Goal: Information Seeking & Learning: Understand process/instructions

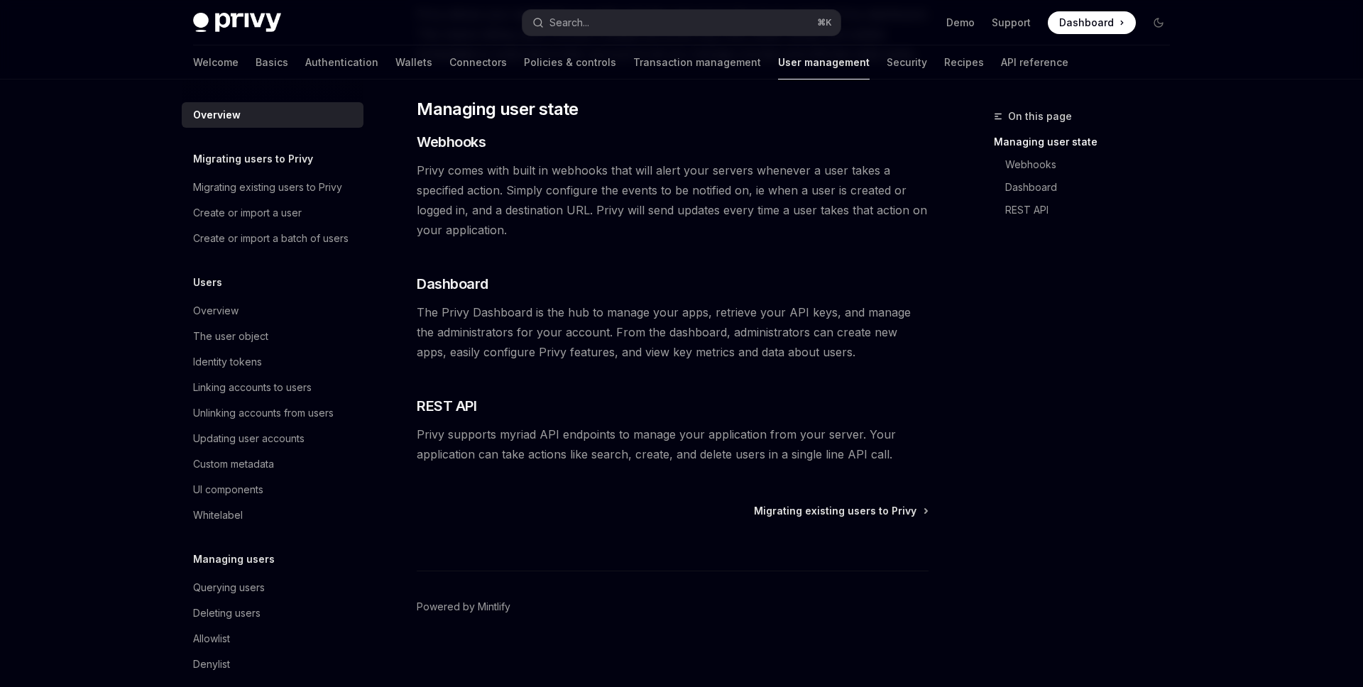
scroll to position [214, 0]
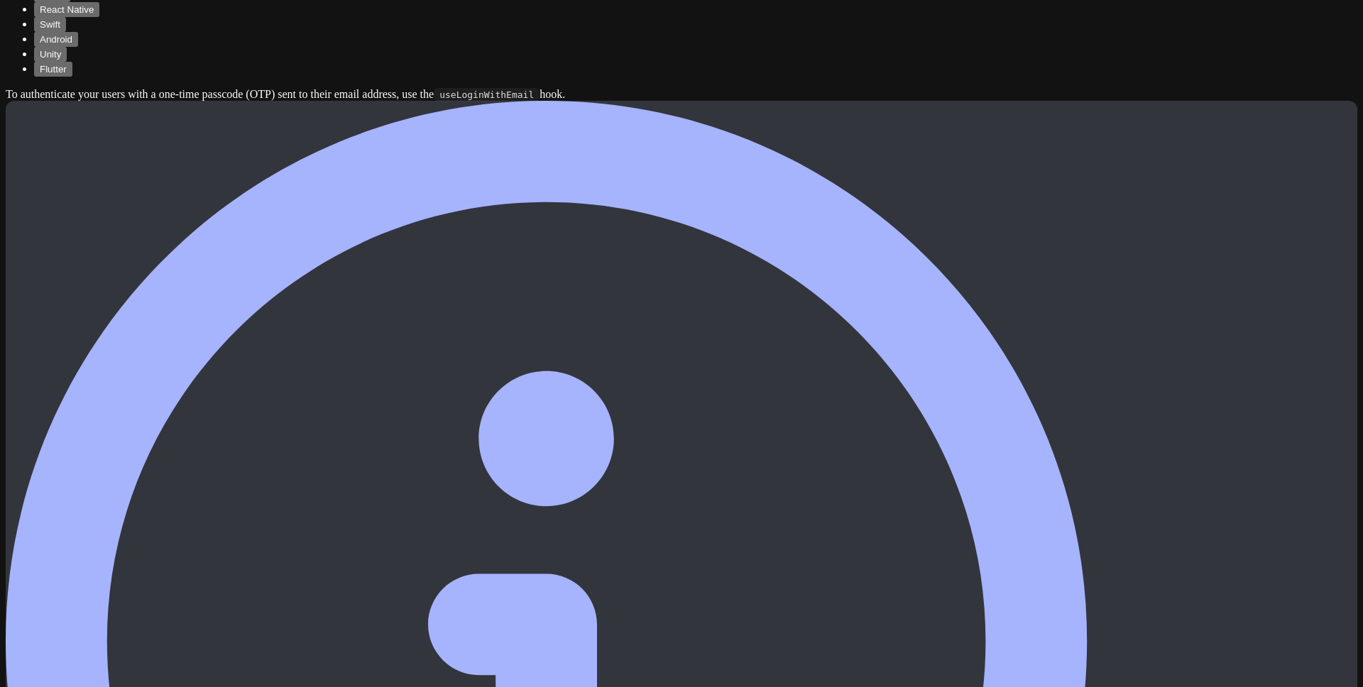
scroll to position [2804, 0]
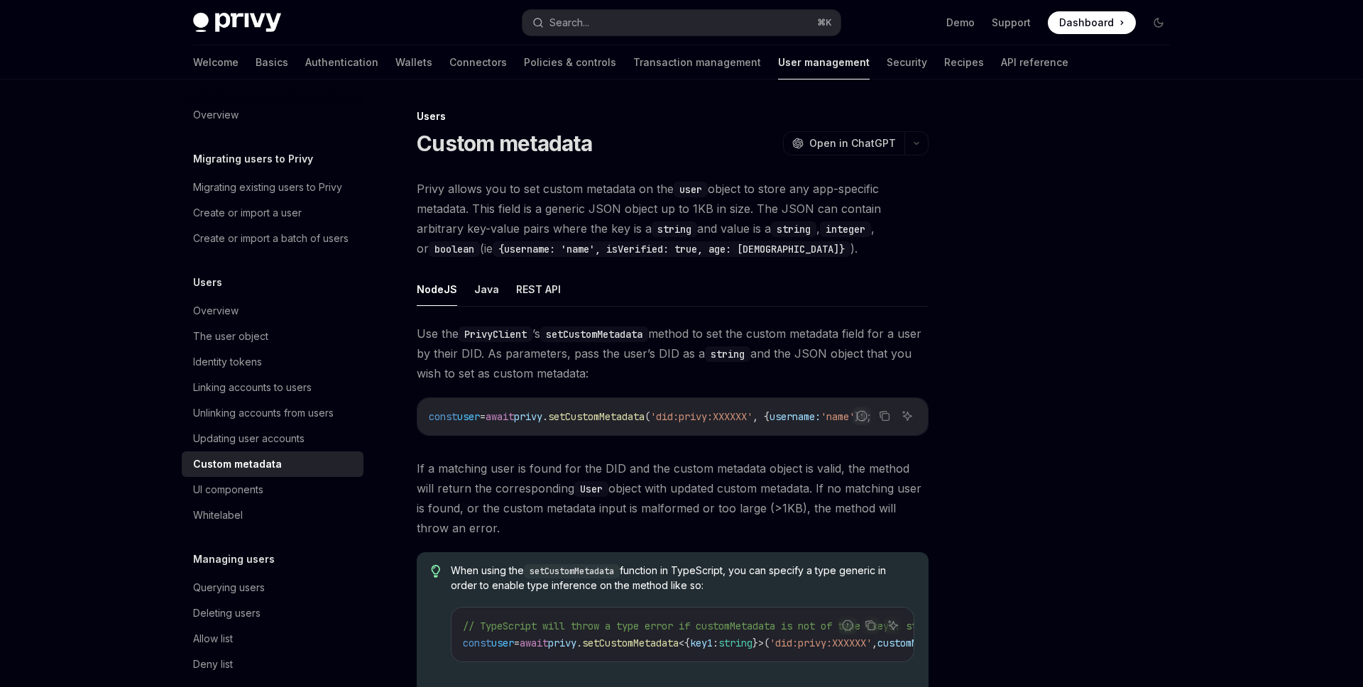
scroll to position [153, 0]
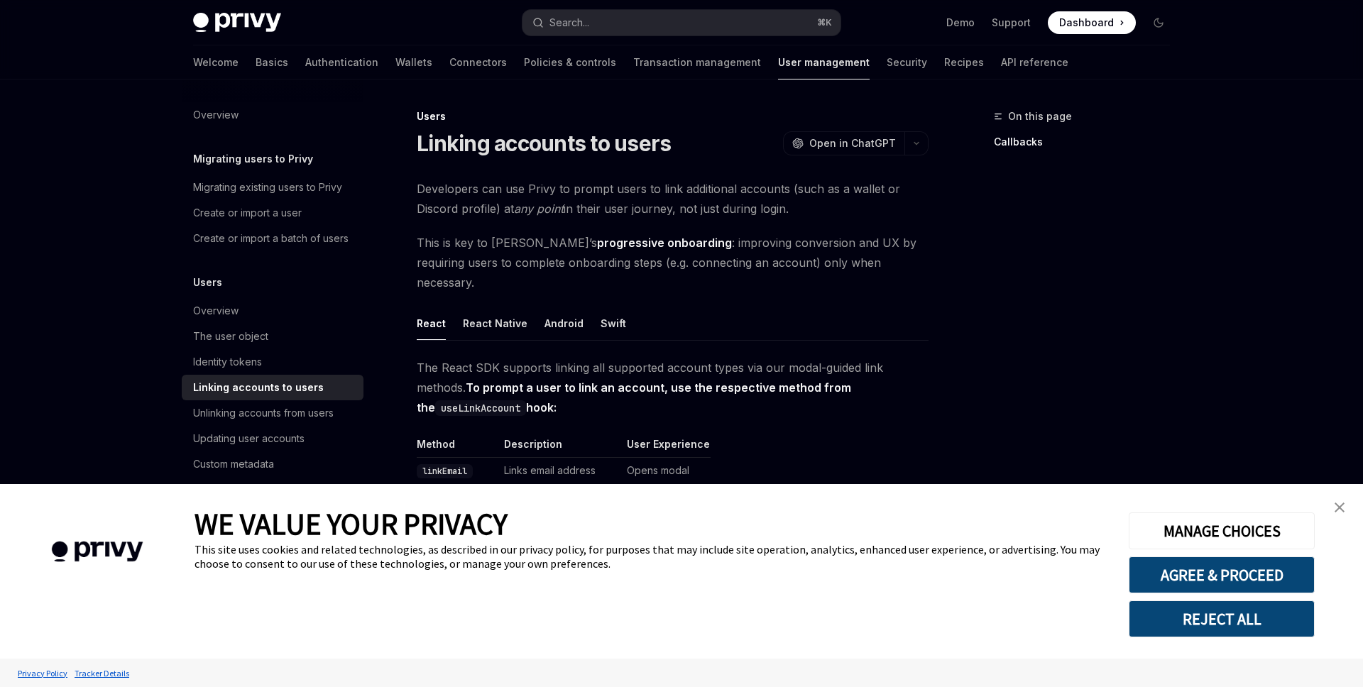
click at [1349, 507] on link "close banner" at bounding box center [1339, 507] width 28 height 28
click at [1341, 507] on img "close banner" at bounding box center [1340, 508] width 10 height 10
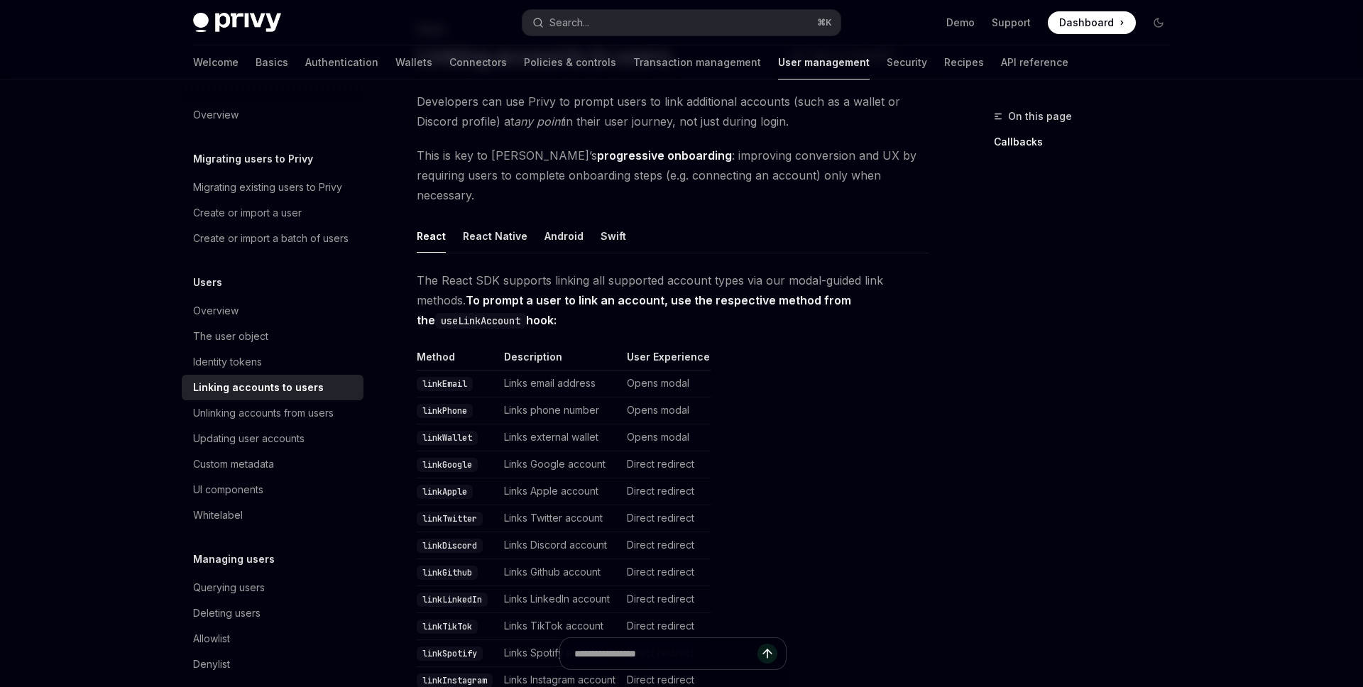
scroll to position [92, 0]
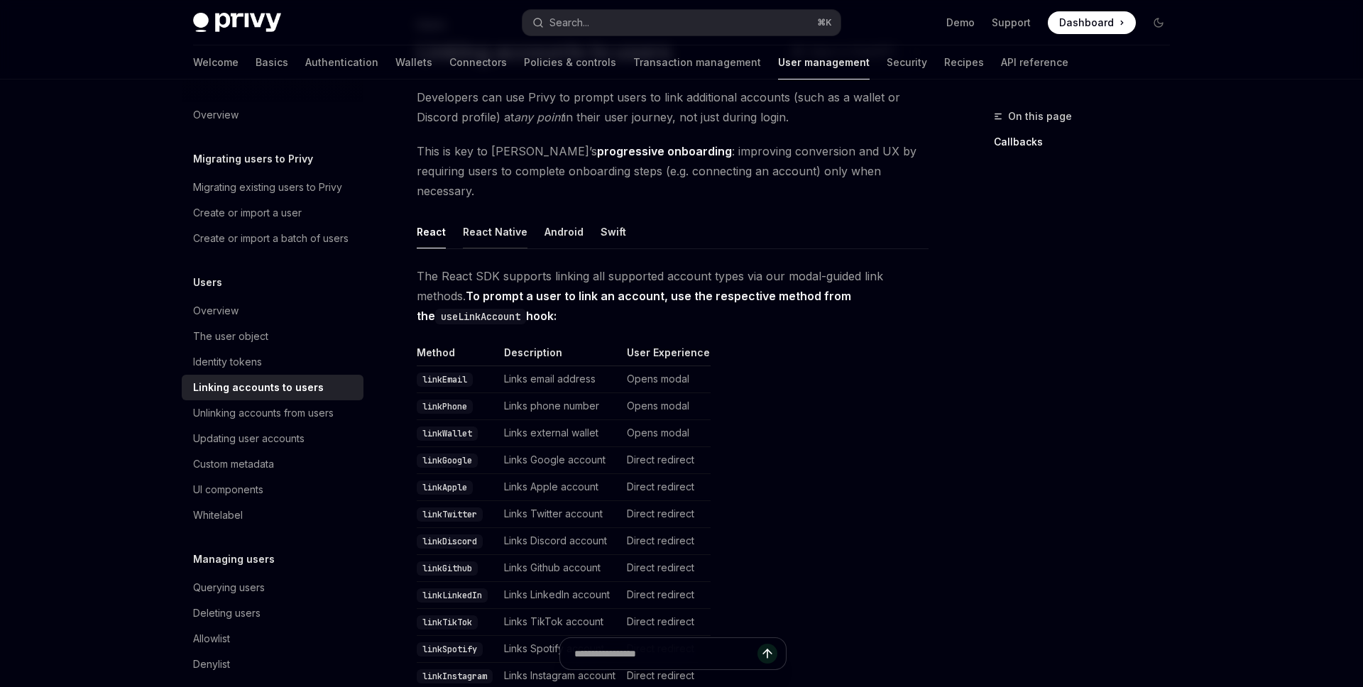
click at [501, 215] on button "React Native" at bounding box center [495, 231] width 65 height 33
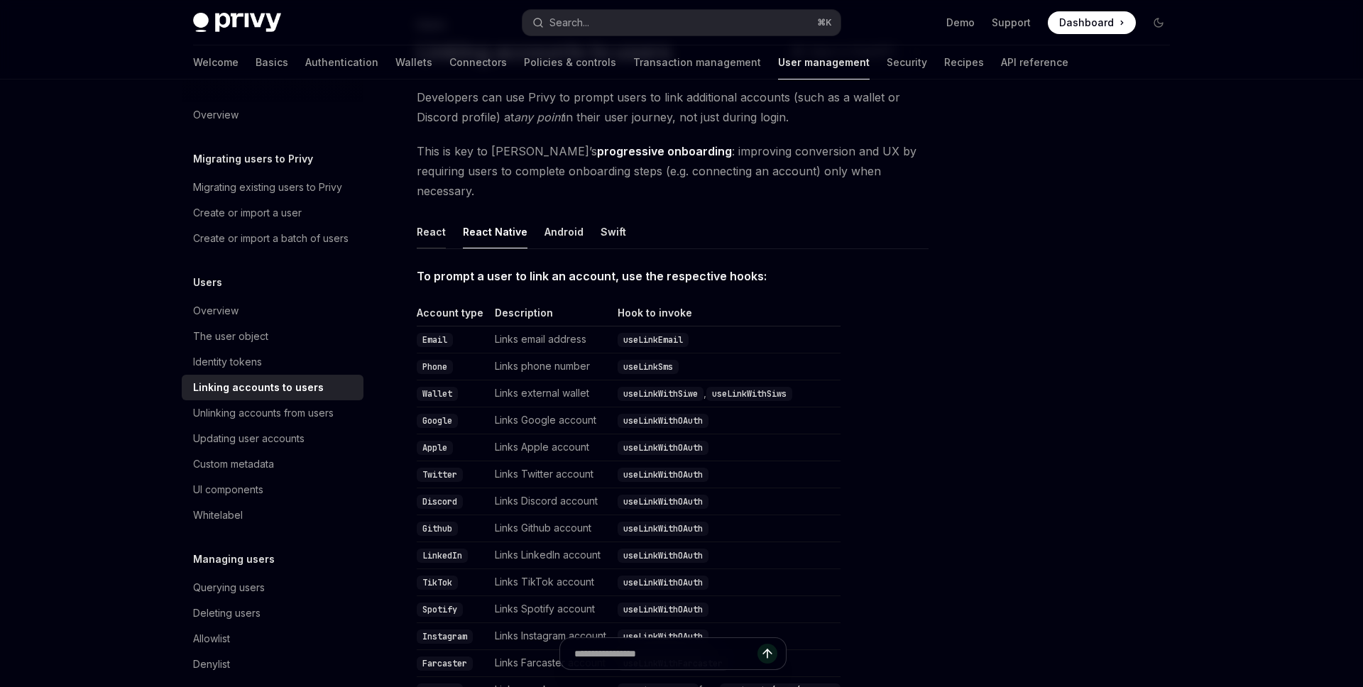
click at [431, 215] on button "React" at bounding box center [431, 231] width 29 height 33
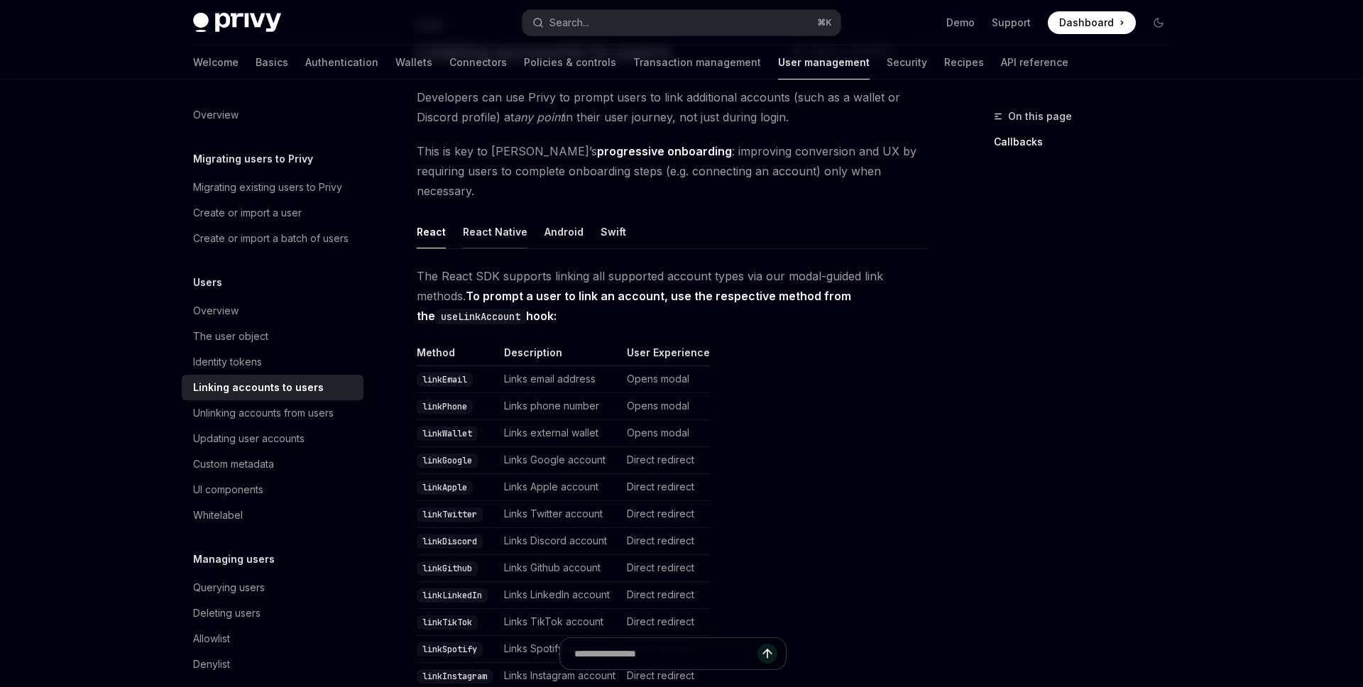
click at [499, 215] on button "React Native" at bounding box center [495, 231] width 65 height 33
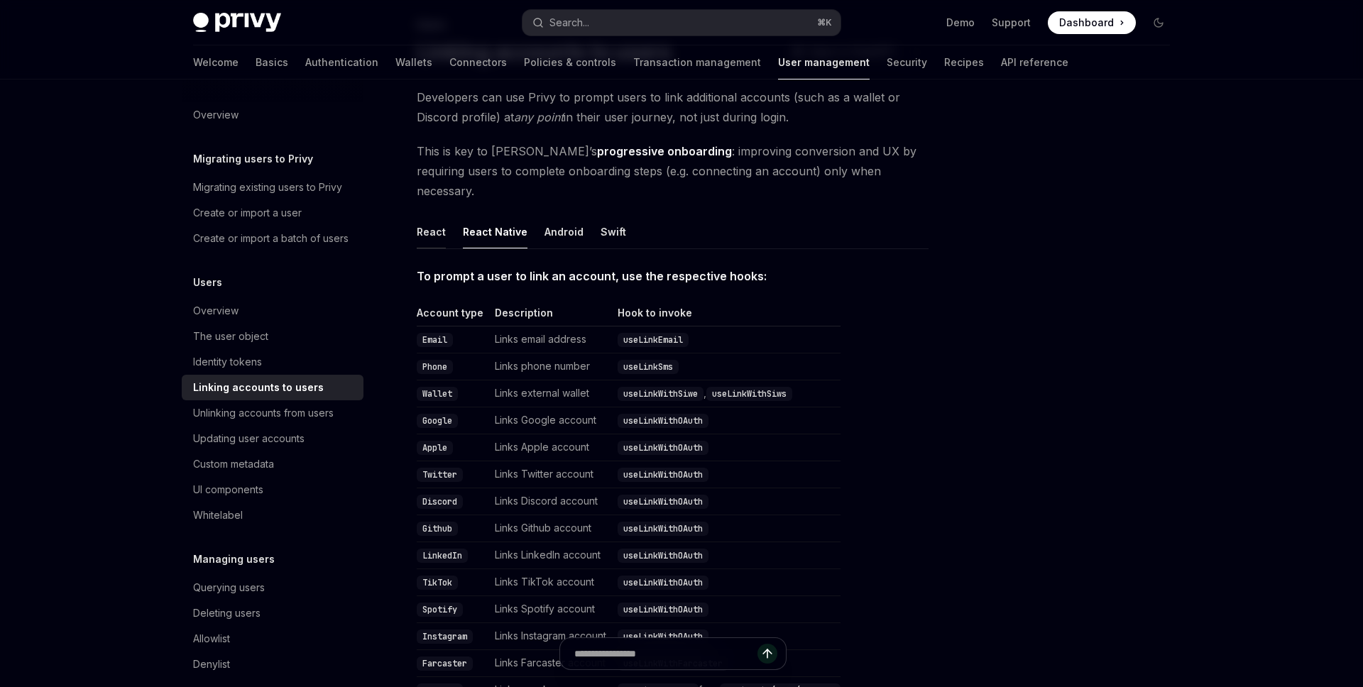
click at [425, 215] on button "React" at bounding box center [431, 231] width 29 height 33
type textarea "*"
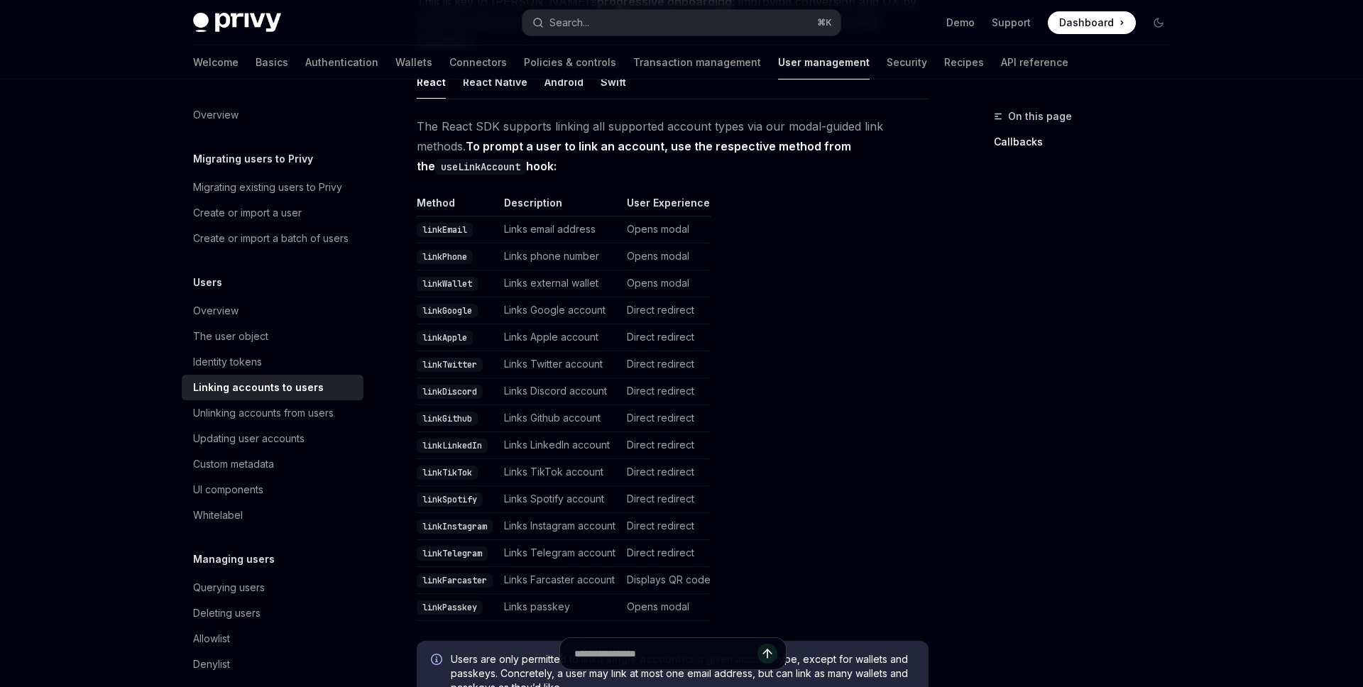
scroll to position [244, 0]
click at [459, 383] on code "linkDiscord" at bounding box center [450, 390] width 66 height 14
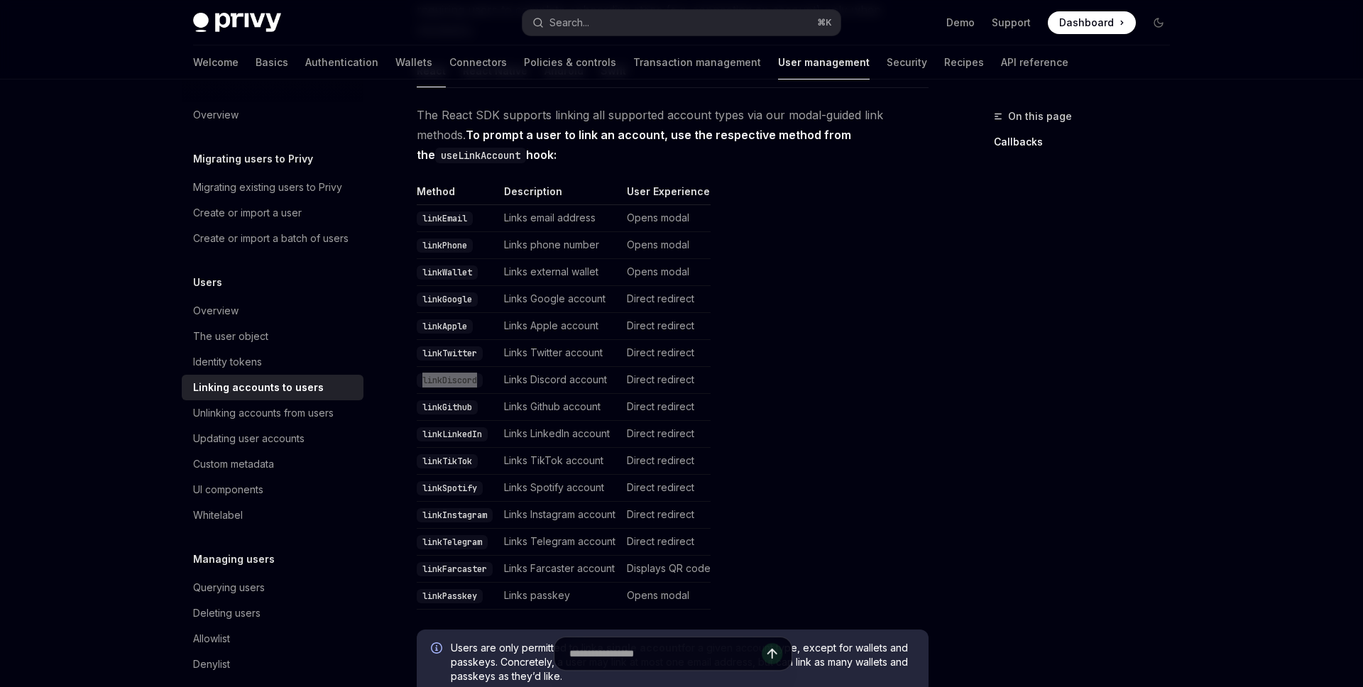
scroll to position [255, 0]
click at [487, 146] on code "useLinkAccount" at bounding box center [480, 154] width 91 height 16
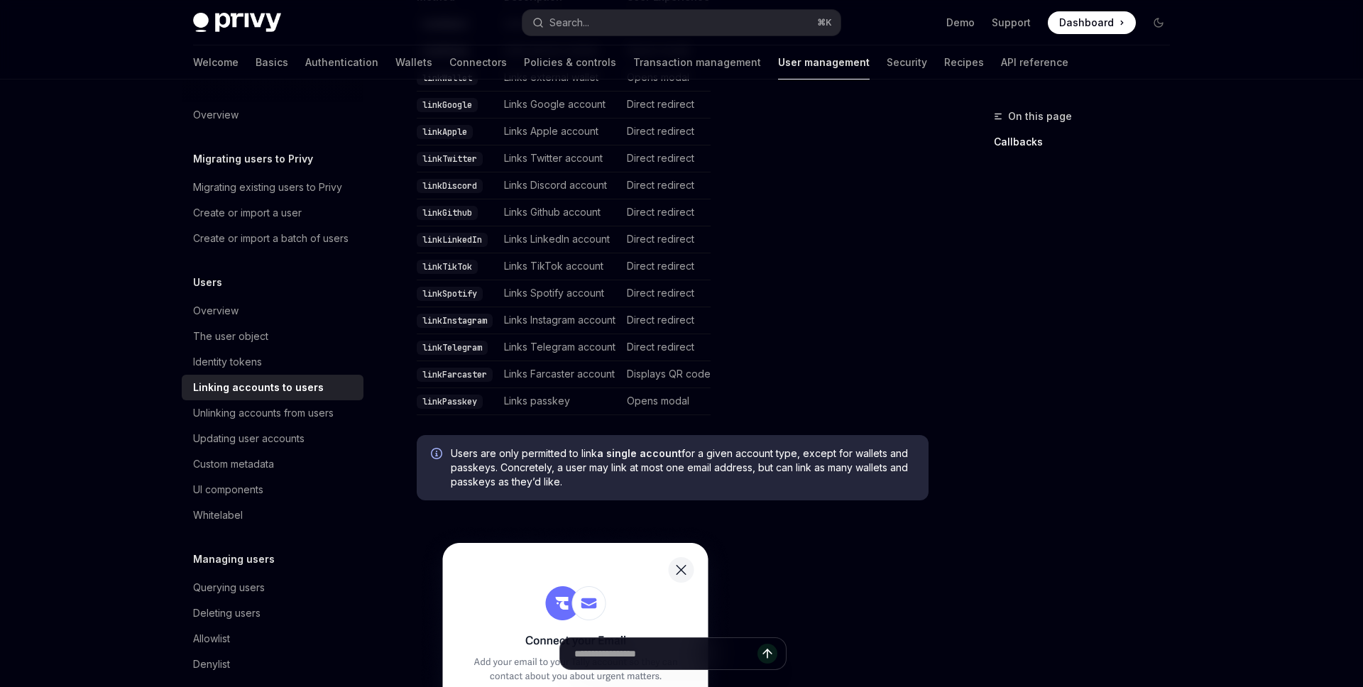
scroll to position [449, 0]
drag, startPoint x: 564, startPoint y: 460, endPoint x: 450, endPoint y: 408, distance: 125.2
copy span "Users are only permitted to link a single account for a given account type, exc…"
click at [574, 460] on span "Users are only permitted to link a single account for a given account type, exc…" at bounding box center [683, 465] width 464 height 43
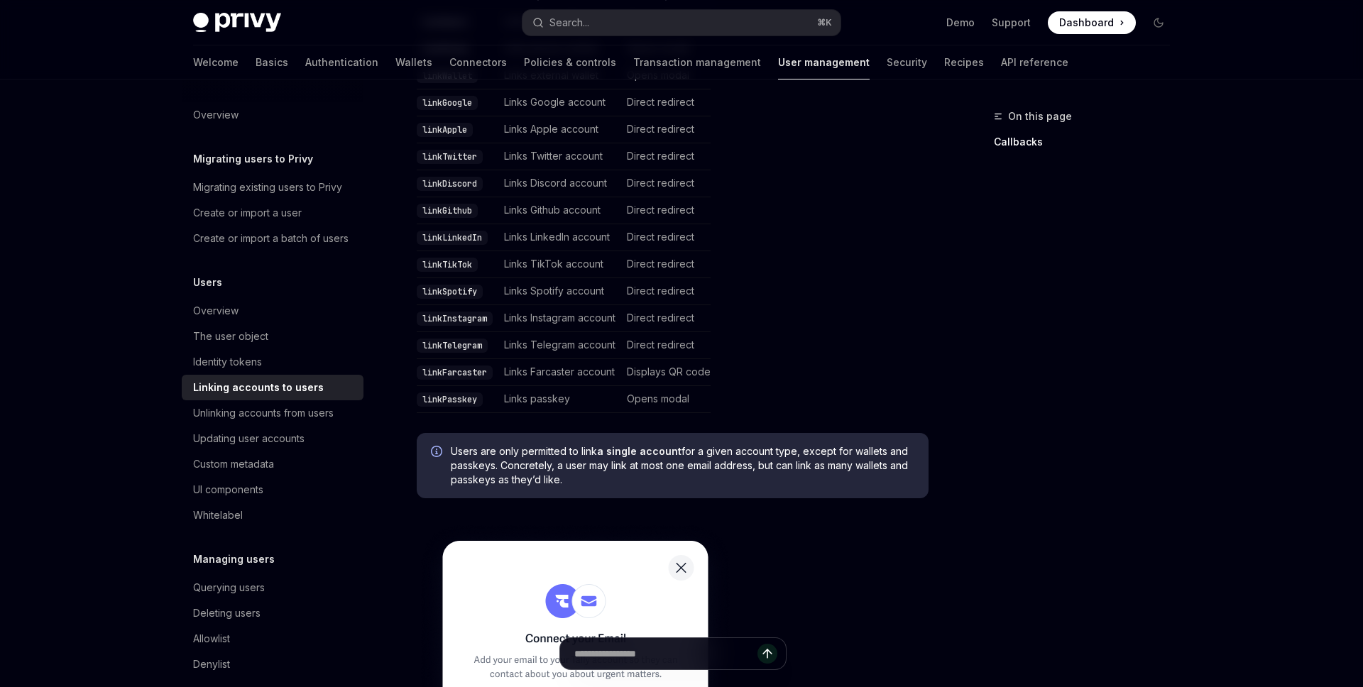
click at [574, 460] on span "Users are only permitted to link a single account for a given account type, exc…" at bounding box center [683, 465] width 464 height 43
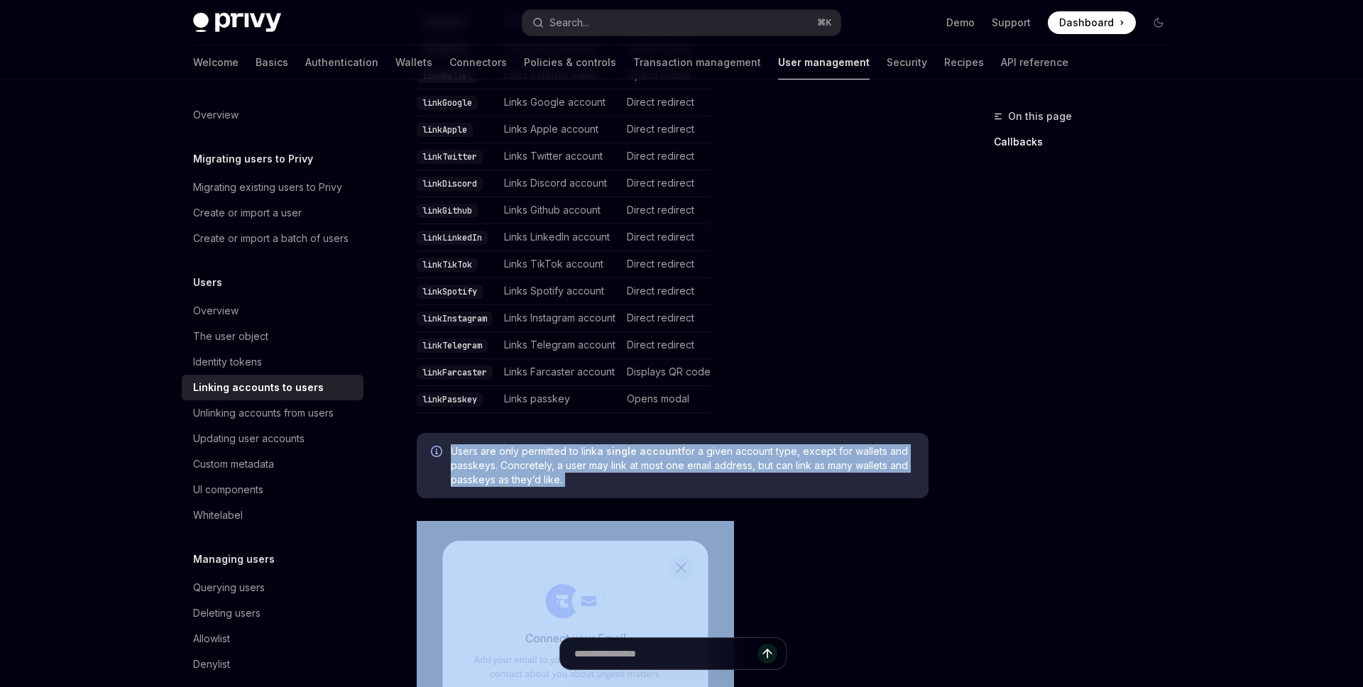
click at [574, 460] on span "Users are only permitted to link a single account for a given account type, exc…" at bounding box center [683, 465] width 464 height 43
copy span "Users are only permitted to link a single account for a given account type, exc…"
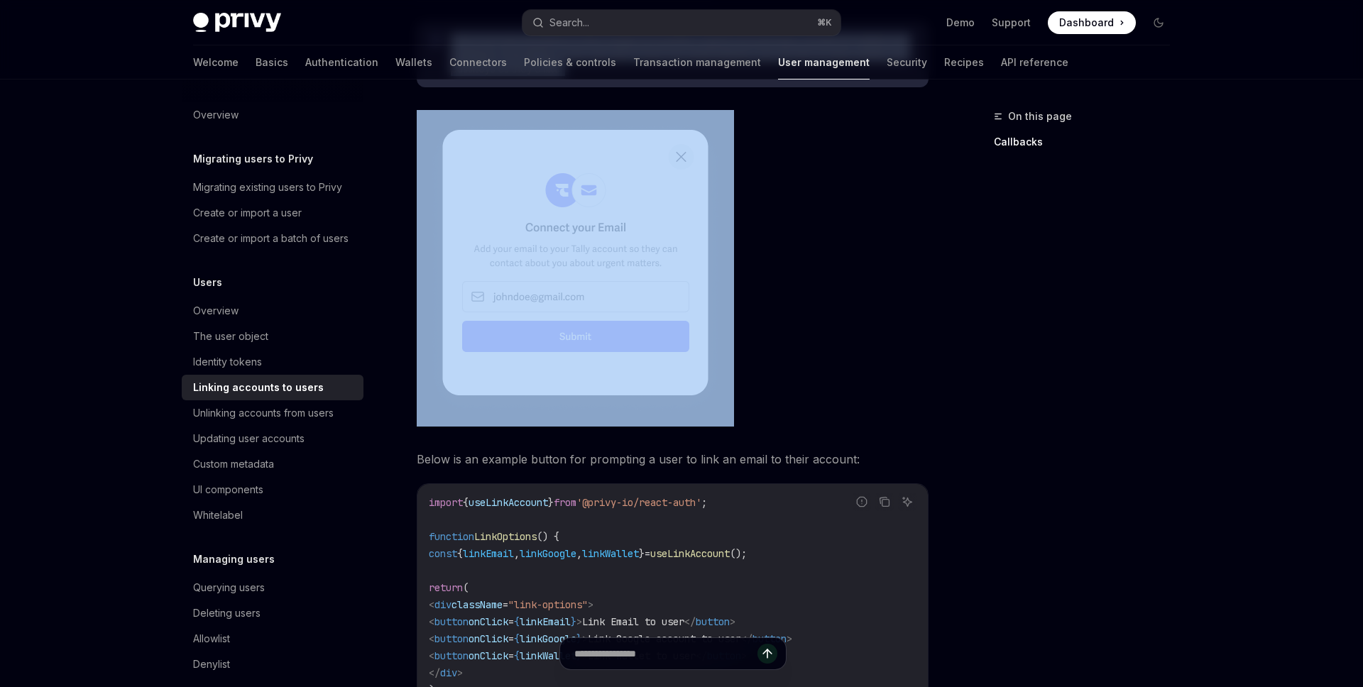
scroll to position [861, 0]
